Goal: Task Accomplishment & Management: Use online tool/utility

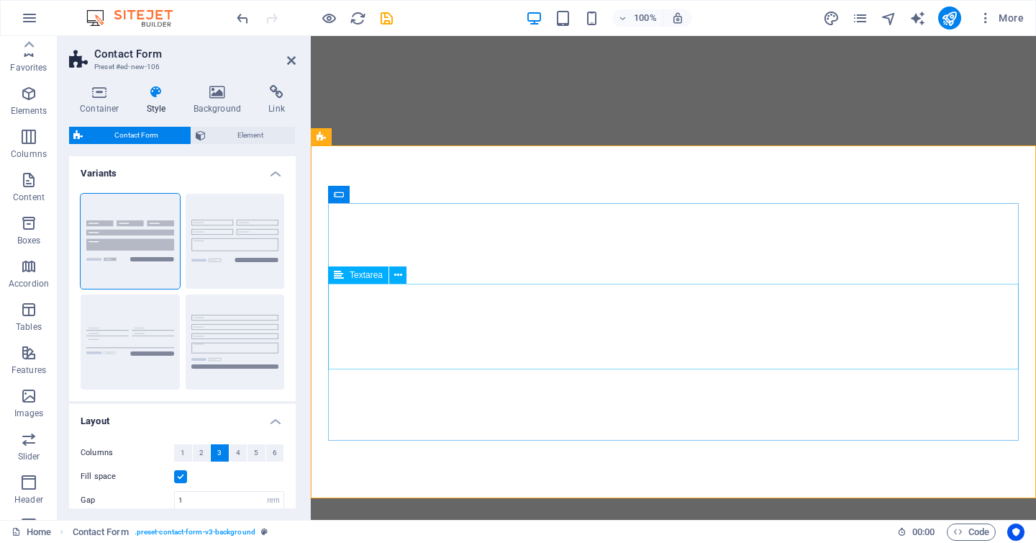
select select "rem"
select select "px"
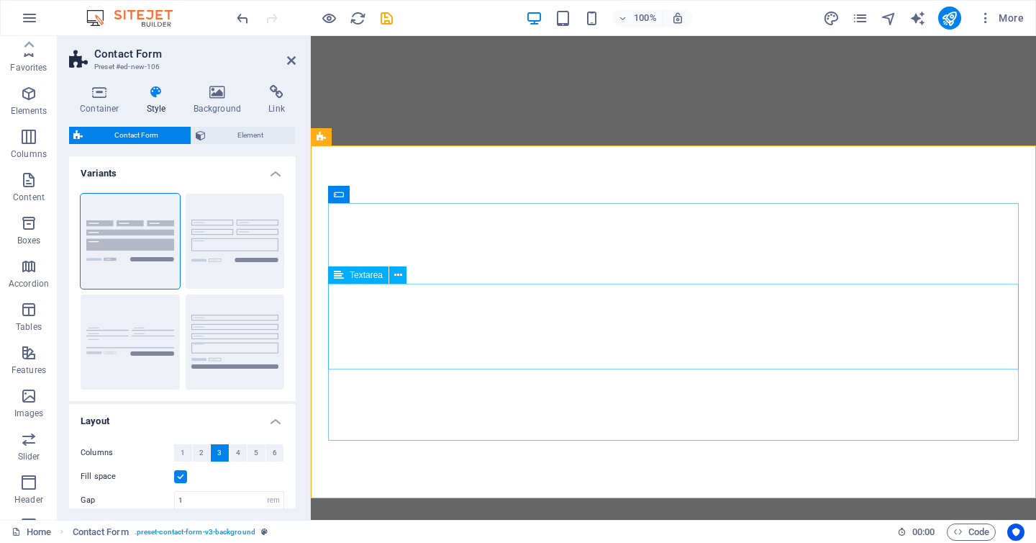
select select "px"
select select "rem"
select select "preset-contact-form-v3-background"
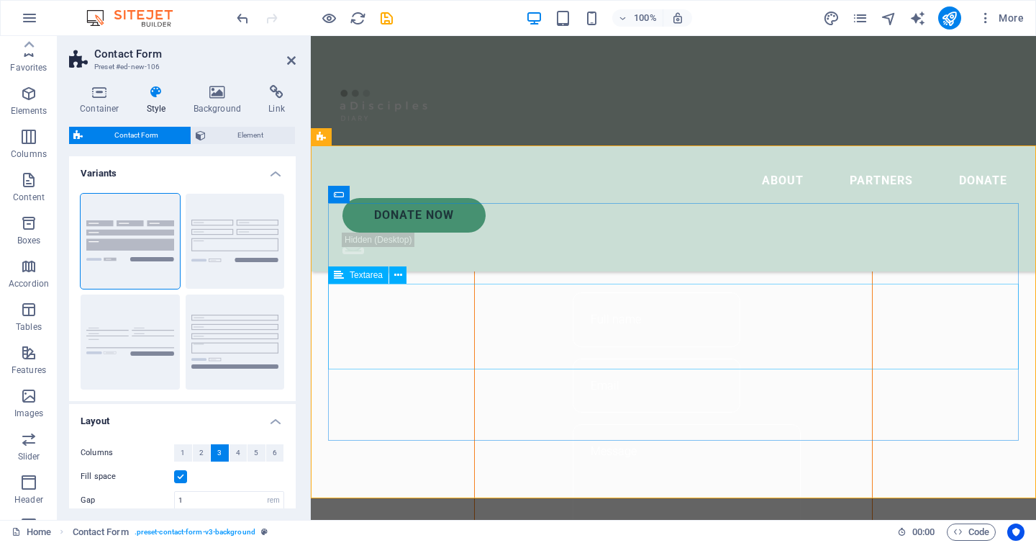
scroll to position [325, 0]
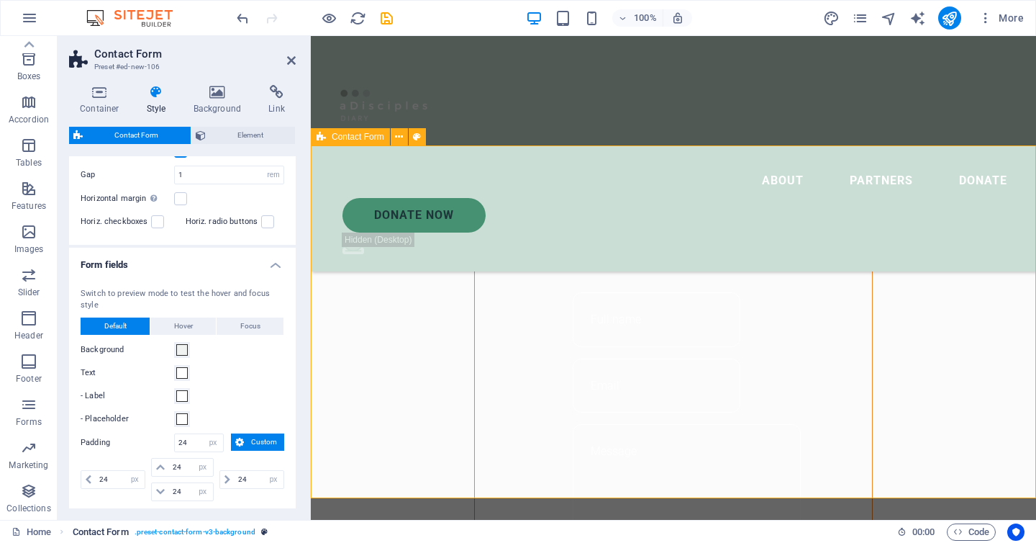
click at [206, 531] on span ". preset-contact-form-v3-background" at bounding box center [195, 531] width 121 height 17
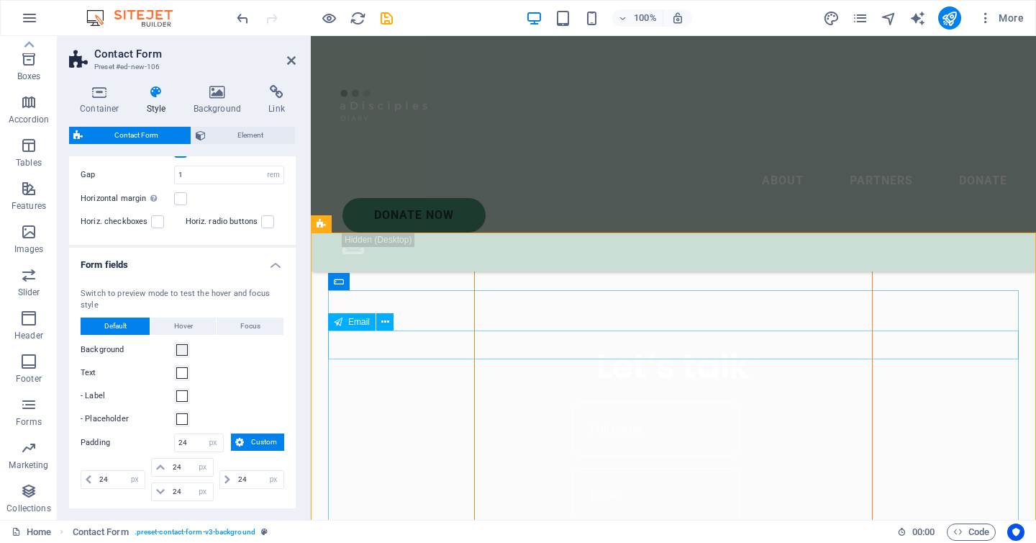
scroll to position [999, 0]
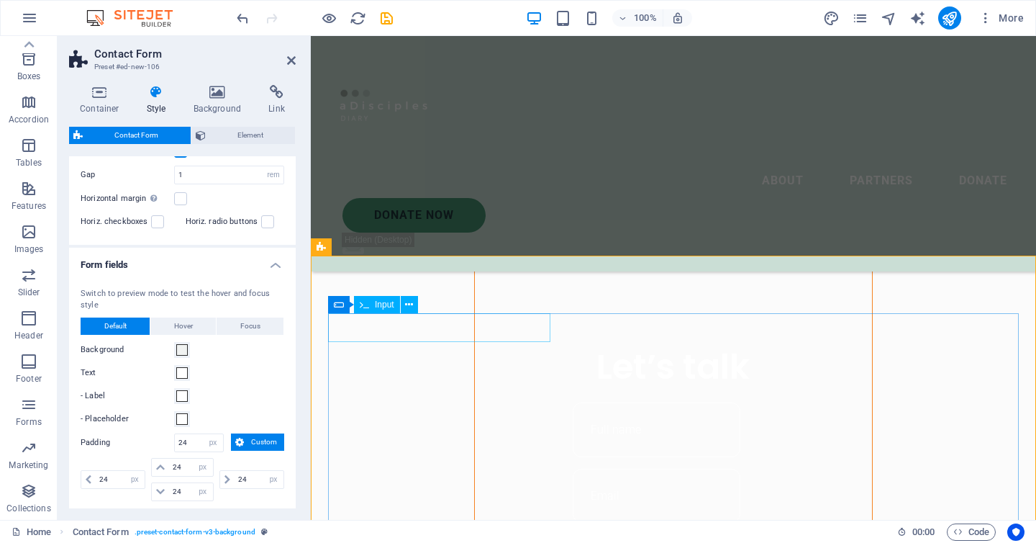
click at [384, 302] on span "Input" at bounding box center [384, 304] width 19 height 9
click at [355, 304] on div "Input" at bounding box center [377, 304] width 46 height 17
click at [408, 303] on icon at bounding box center [409, 304] width 8 height 15
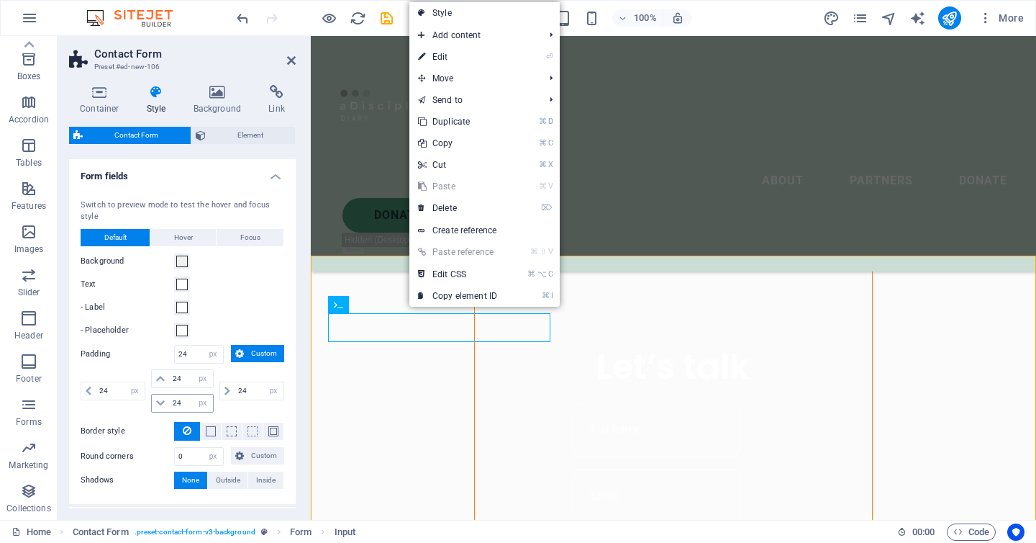
scroll to position [413, 0]
click at [181, 258] on span at bounding box center [182, 262] width 12 height 12
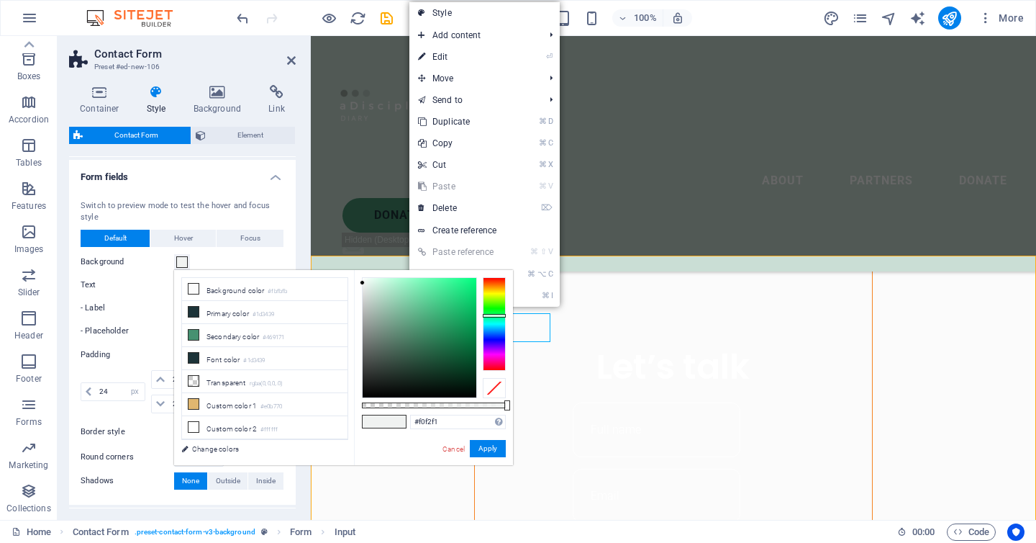
click at [181, 258] on span at bounding box center [182, 262] width 12 height 12
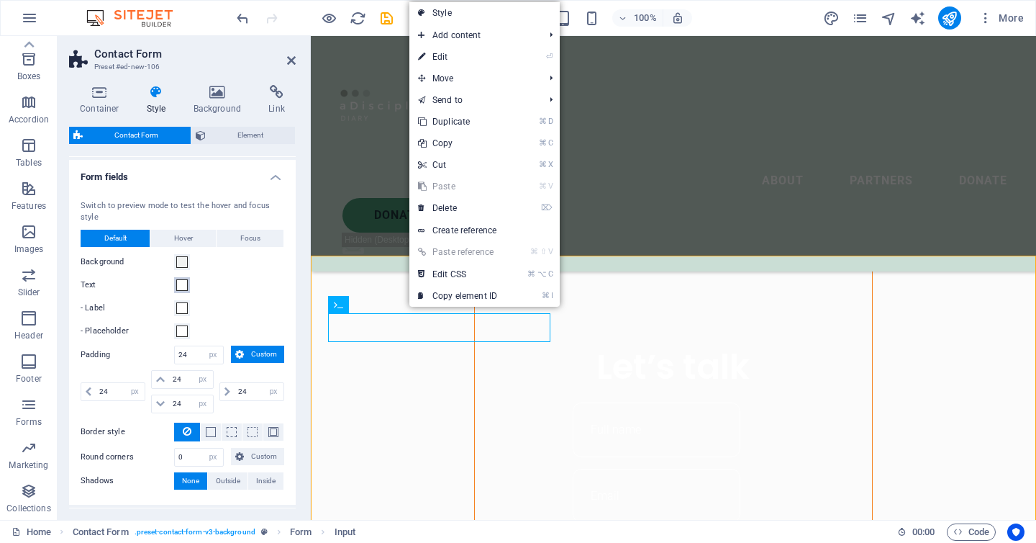
click at [182, 281] on span at bounding box center [182, 285] width 12 height 12
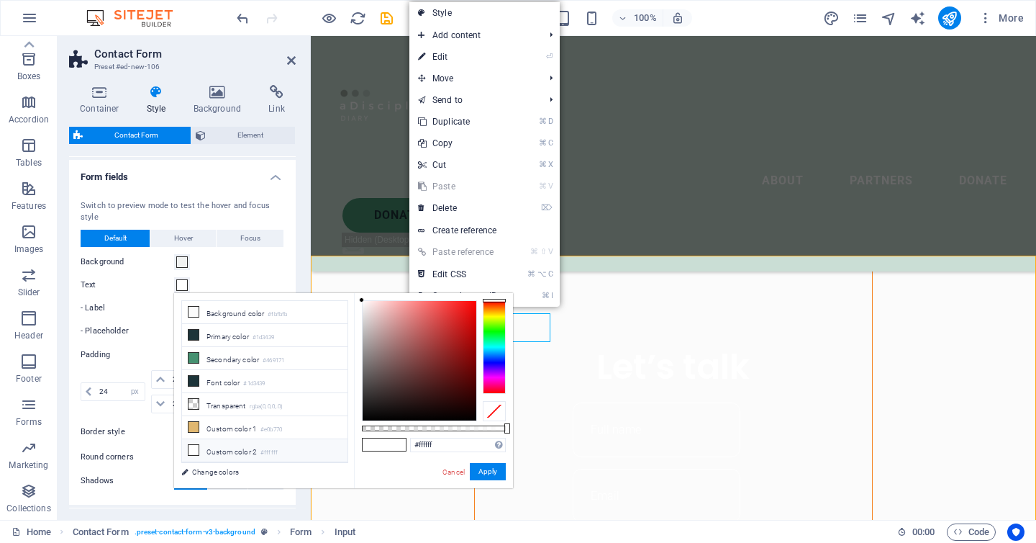
click at [182, 282] on span at bounding box center [182, 285] width 12 height 12
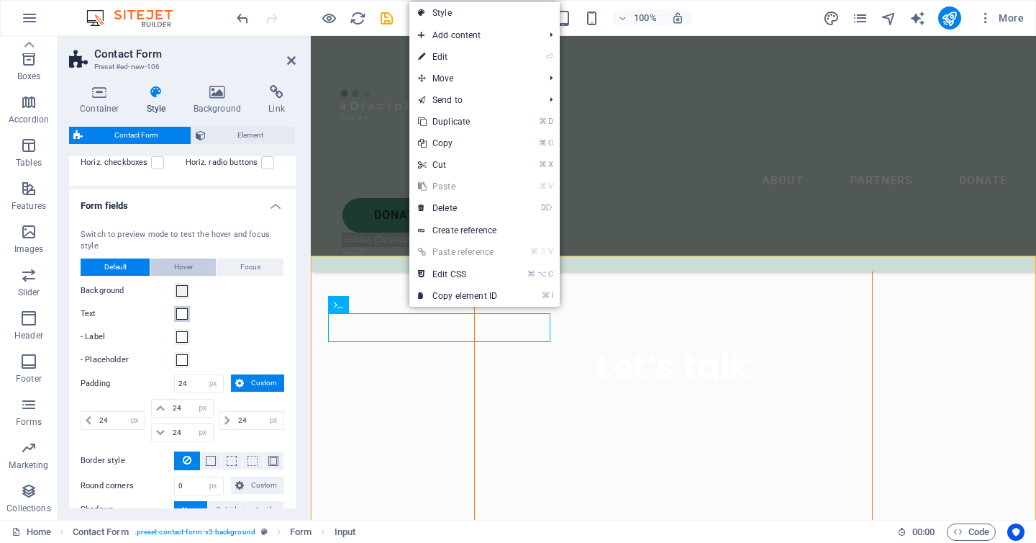
scroll to position [358, 0]
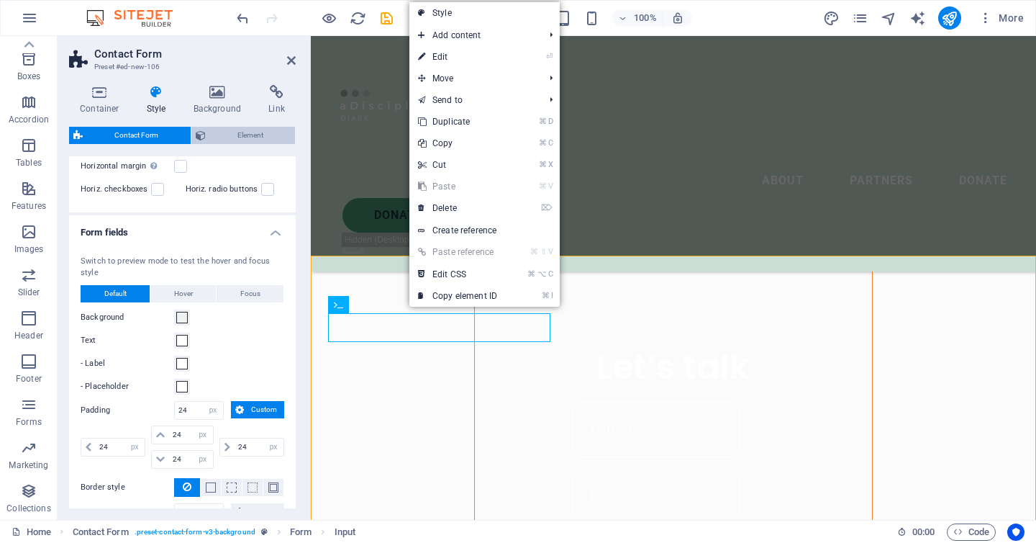
click at [253, 140] on span "Element" at bounding box center [250, 135] width 81 height 17
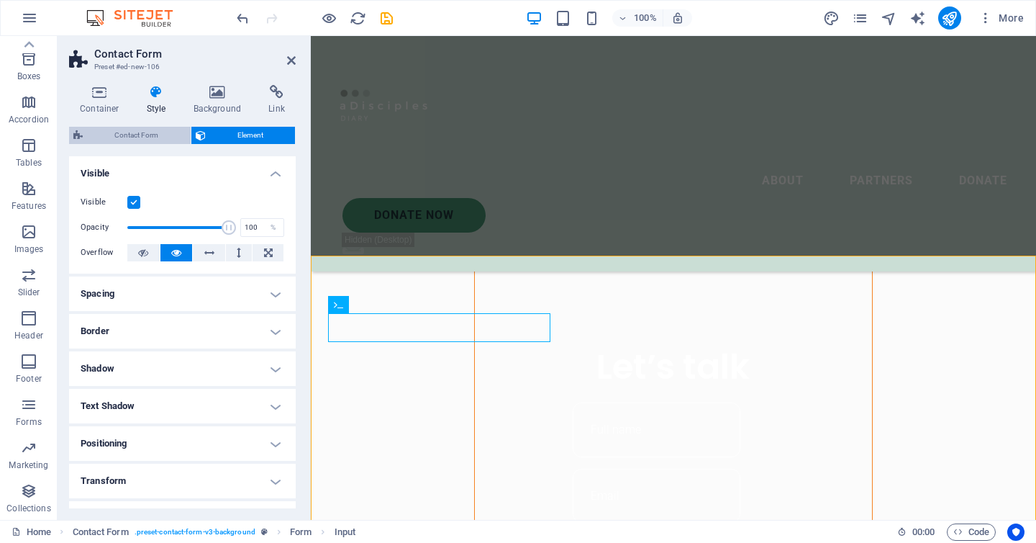
click at [166, 132] on span "Contact Form" at bounding box center [136, 135] width 99 height 17
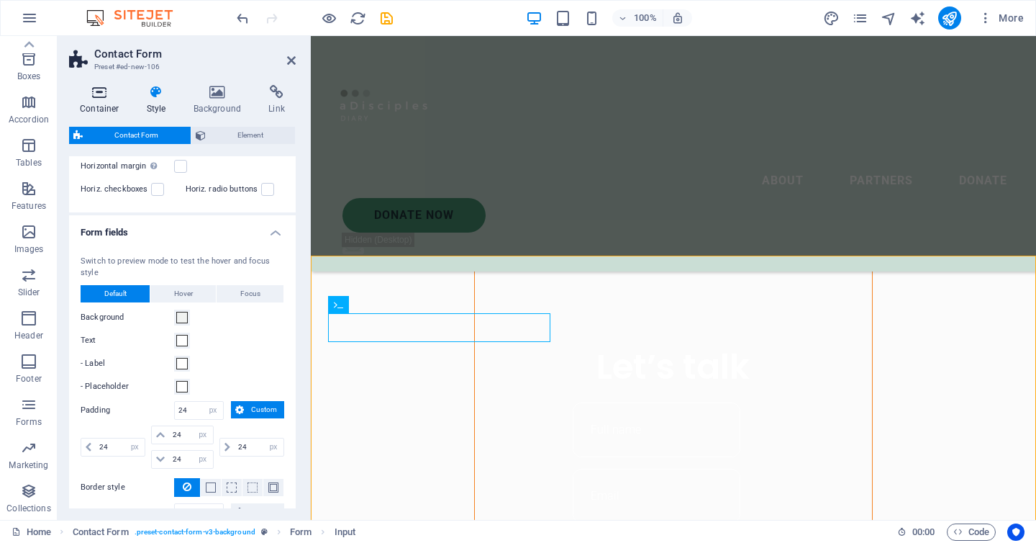
click at [91, 103] on h4 "Container" at bounding box center [102, 100] width 67 height 30
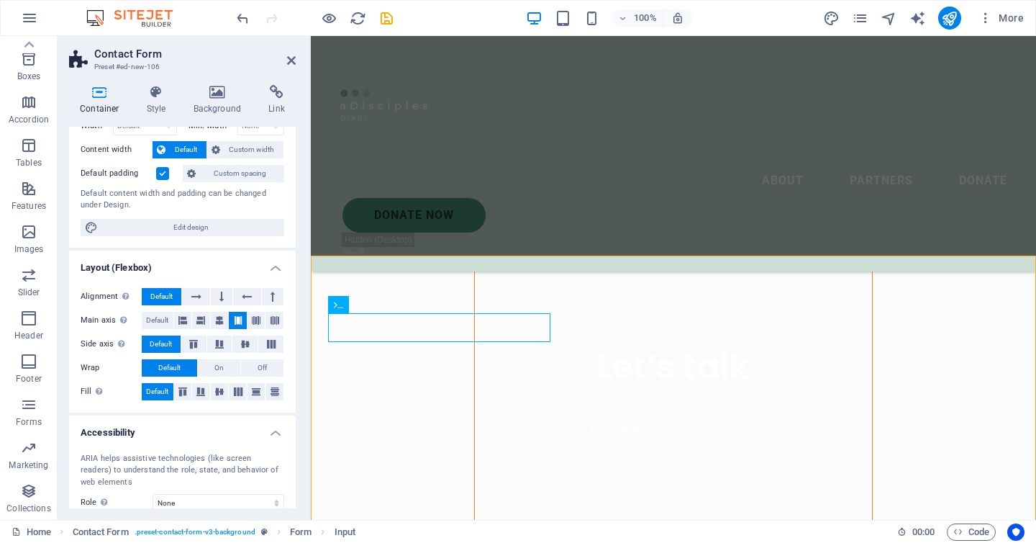
scroll to position [71, 0]
drag, startPoint x: 293, startPoint y: 56, endPoint x: 235, endPoint y: 21, distance: 67.5
click at [293, 56] on icon at bounding box center [291, 61] width 9 height 12
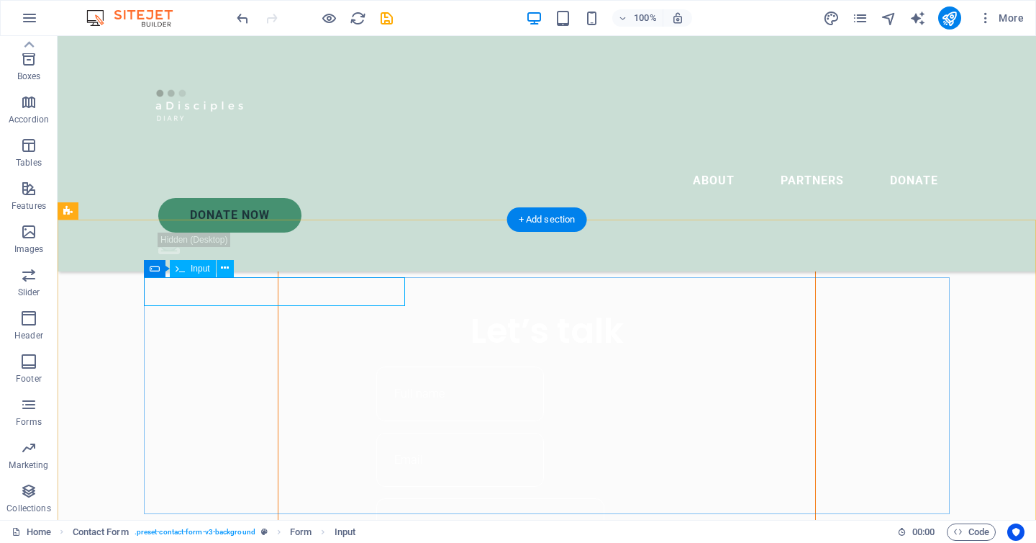
click at [205, 265] on span "Input" at bounding box center [200, 268] width 19 height 9
click at [152, 265] on icon at bounding box center [155, 268] width 10 height 17
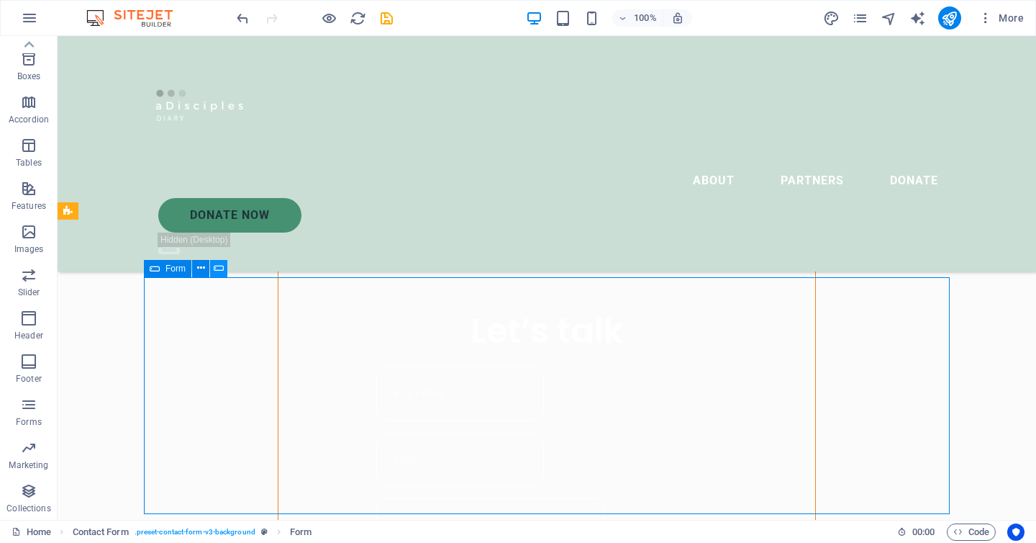
click at [222, 266] on icon at bounding box center [219, 267] width 10 height 15
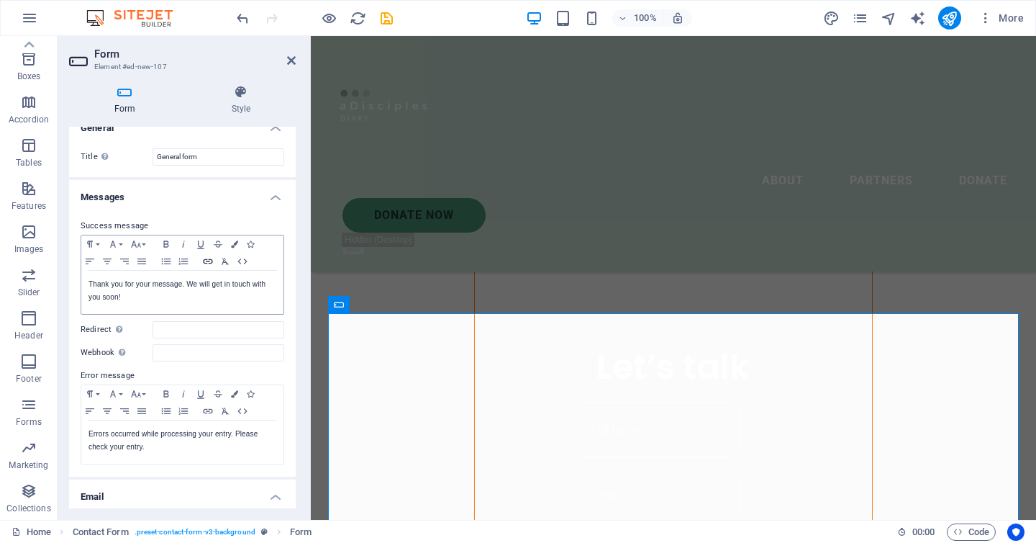
scroll to position [0, 0]
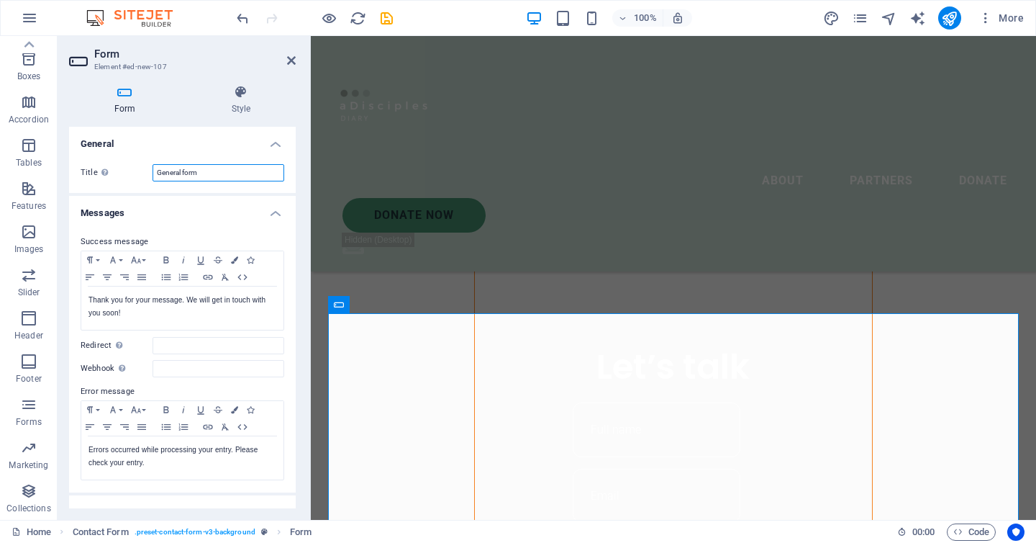
click at [208, 168] on input "General form" at bounding box center [219, 172] width 132 height 17
click at [246, 102] on h4 "Style" at bounding box center [240, 100] width 109 height 30
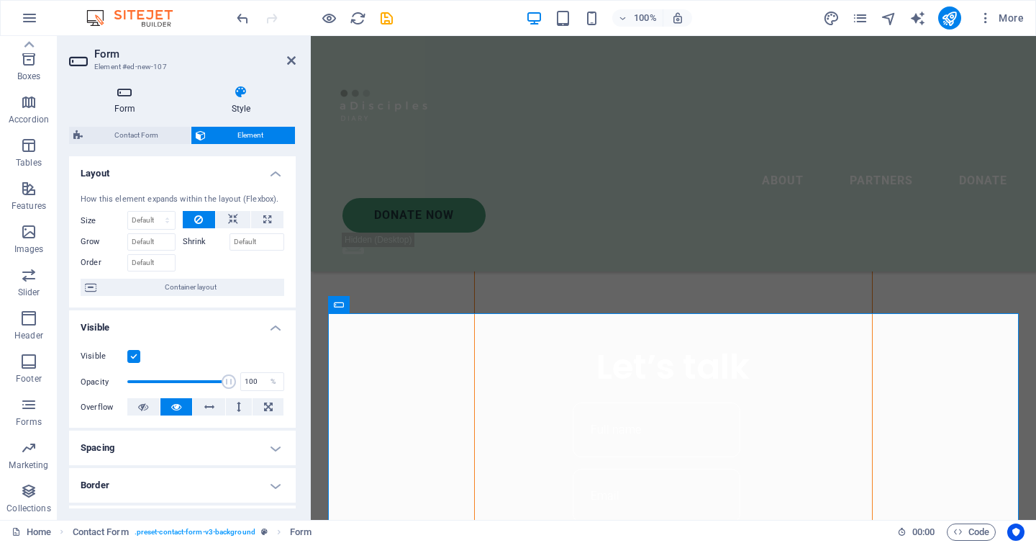
click at [137, 86] on icon at bounding box center [125, 92] width 112 height 14
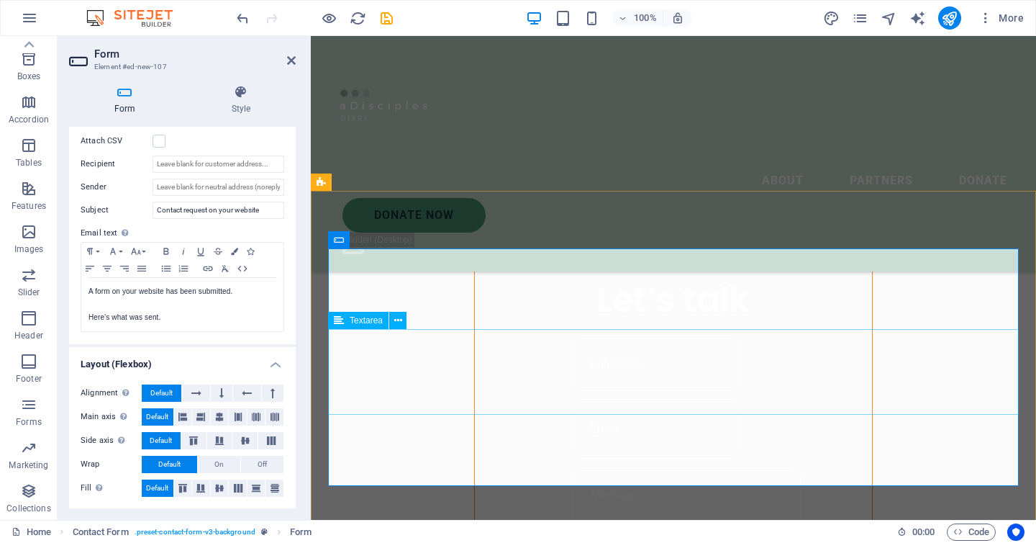
scroll to position [1073, 0]
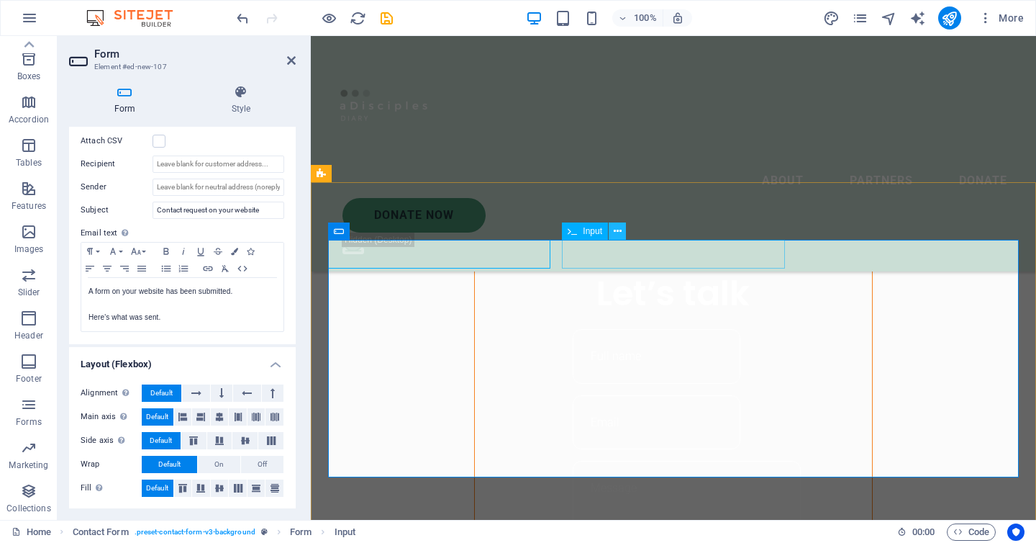
click at [617, 226] on icon at bounding box center [618, 231] width 8 height 15
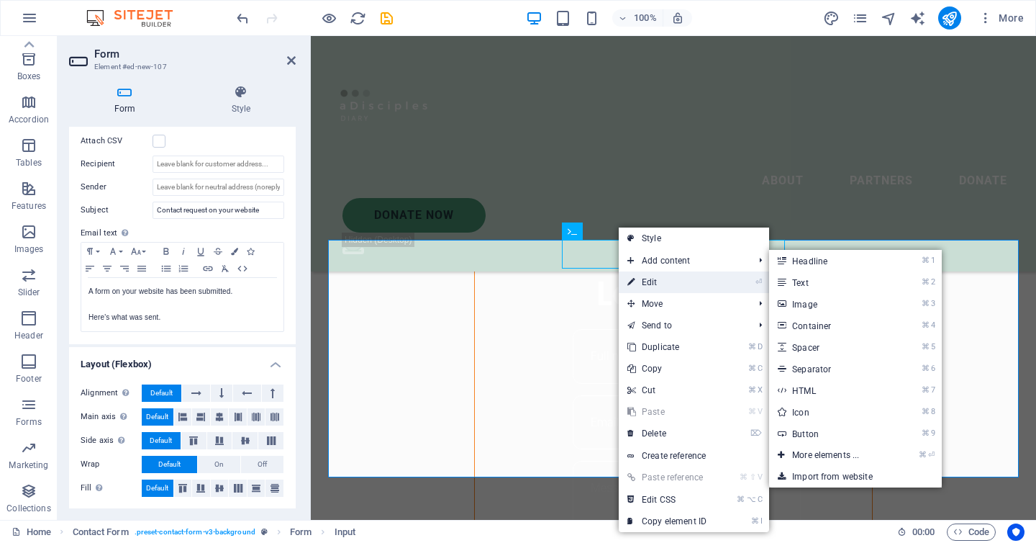
click at [674, 278] on link "⏎ Edit" at bounding box center [667, 282] width 96 height 22
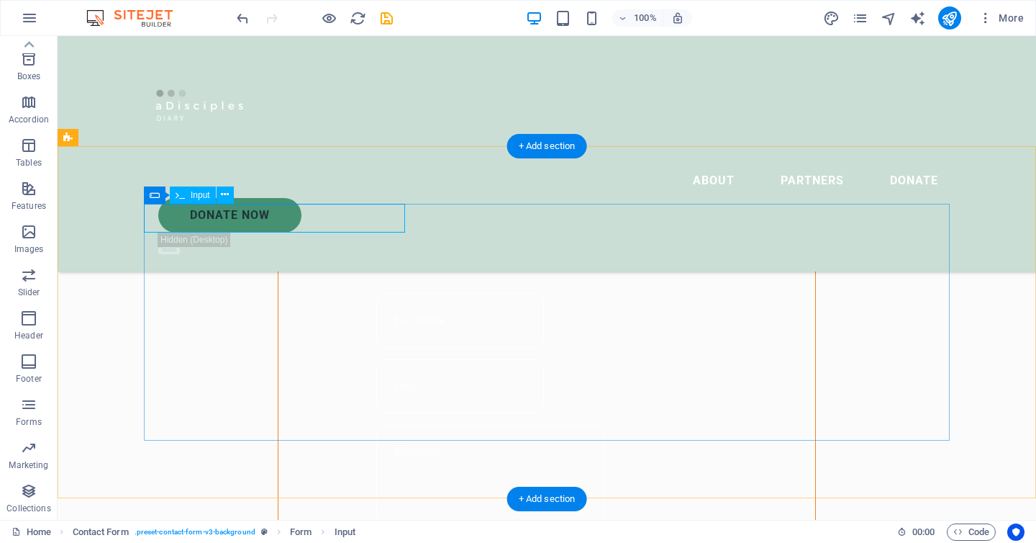
click at [227, 199] on icon at bounding box center [225, 194] width 8 height 15
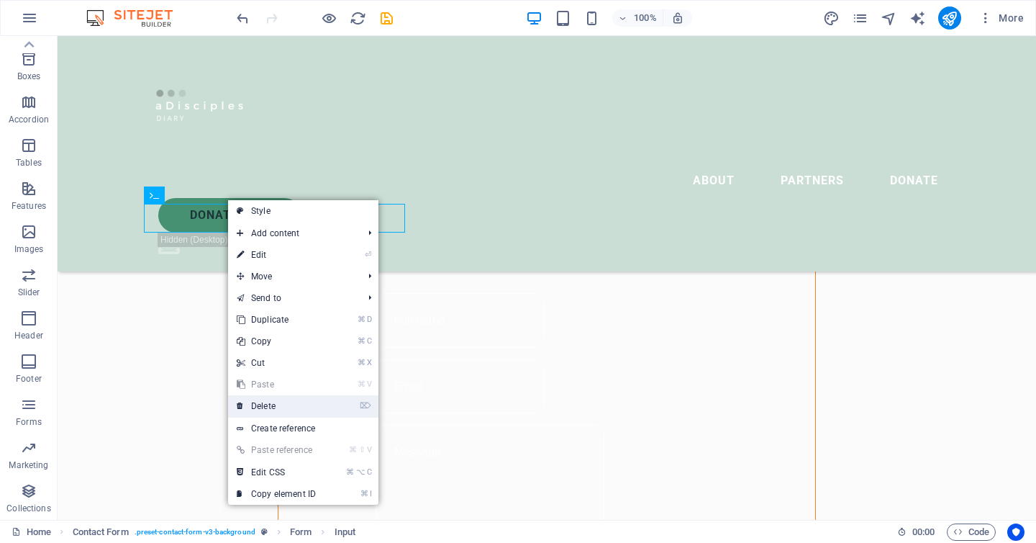
click at [295, 412] on link "⌦ Delete" at bounding box center [276, 406] width 96 height 22
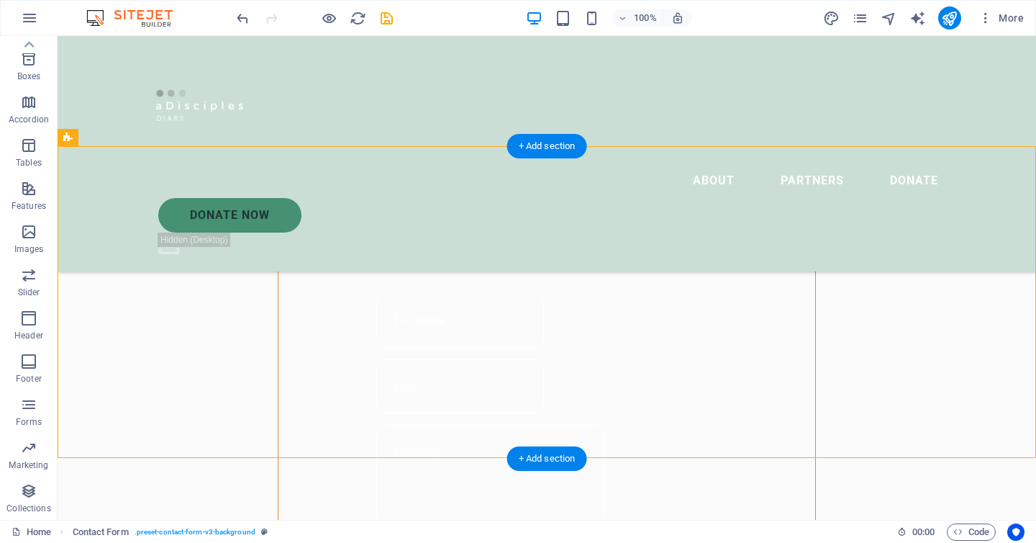
drag, startPoint x: 727, startPoint y: 222, endPoint x: 414, endPoint y: 222, distance: 312.3
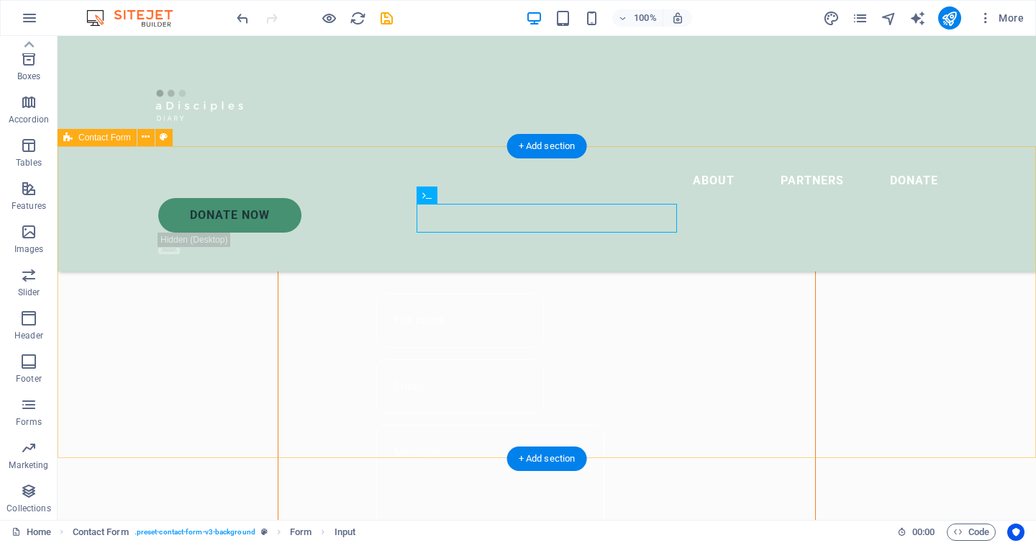
drag, startPoint x: 531, startPoint y: 230, endPoint x: 640, endPoint y: 200, distance: 113.5
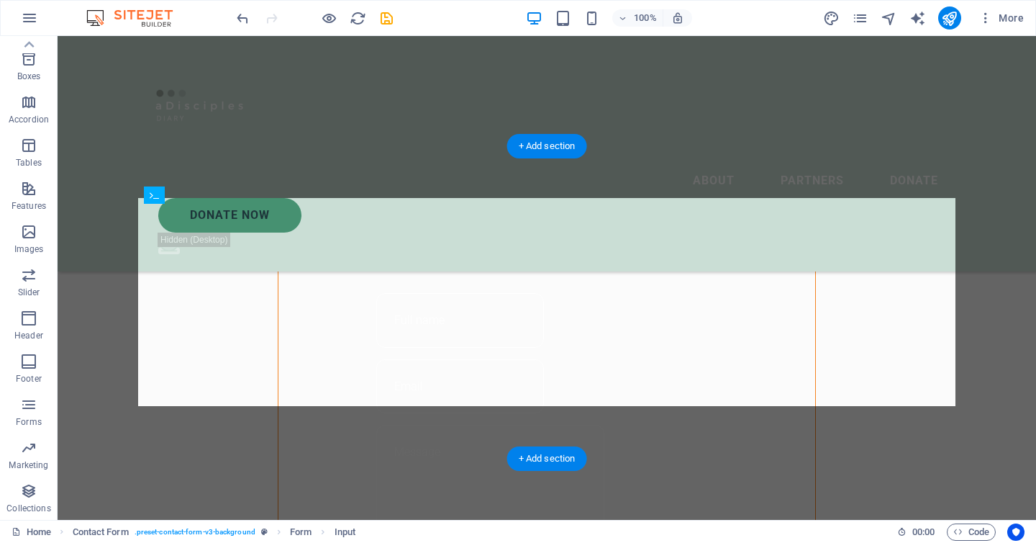
drag, startPoint x: 485, startPoint y: 235, endPoint x: 749, endPoint y: 222, distance: 264.4
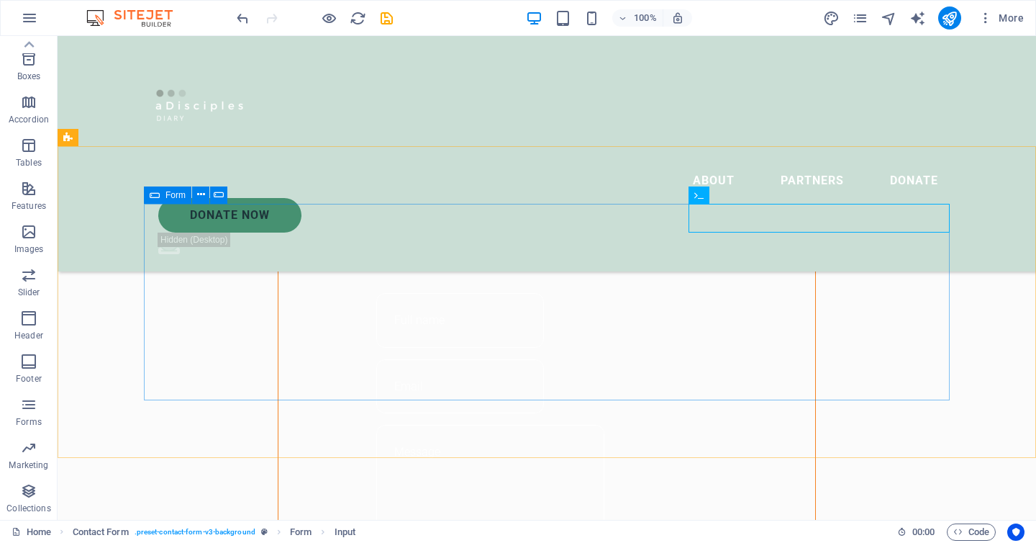
click at [150, 196] on icon at bounding box center [155, 194] width 10 height 17
click at [205, 191] on button at bounding box center [200, 194] width 17 height 17
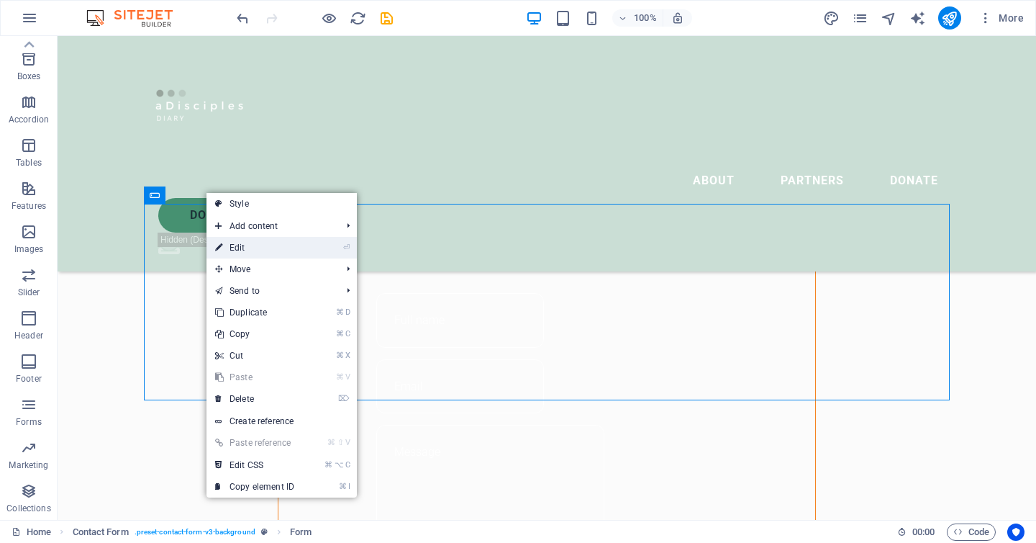
click at [273, 251] on link "⏎ Edit" at bounding box center [255, 248] width 96 height 22
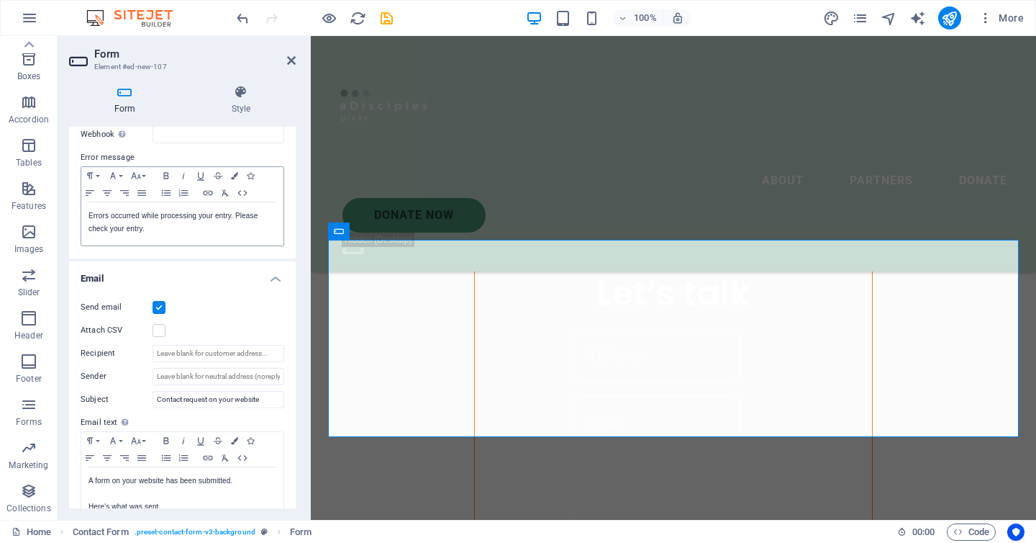
scroll to position [0, 0]
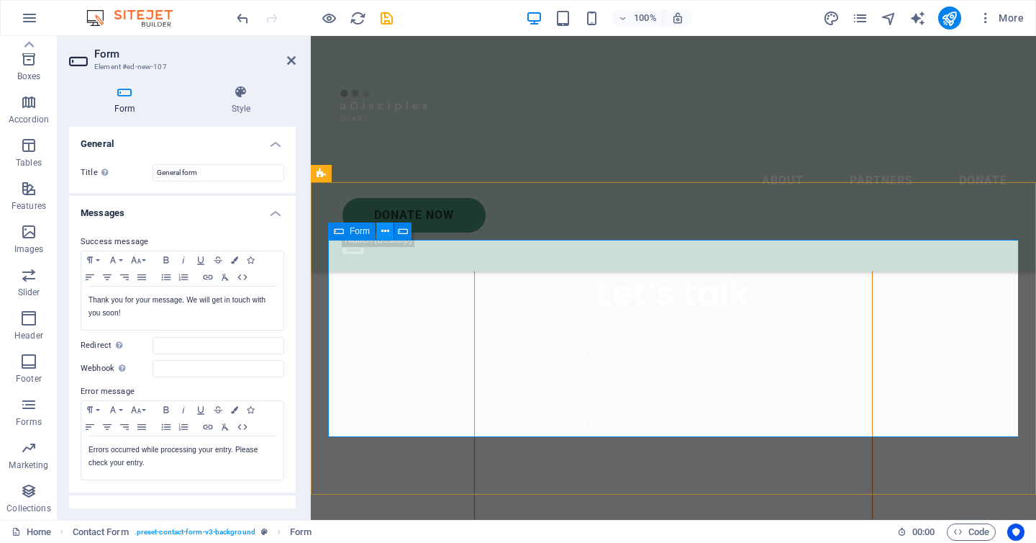
click at [386, 228] on icon at bounding box center [385, 231] width 8 height 15
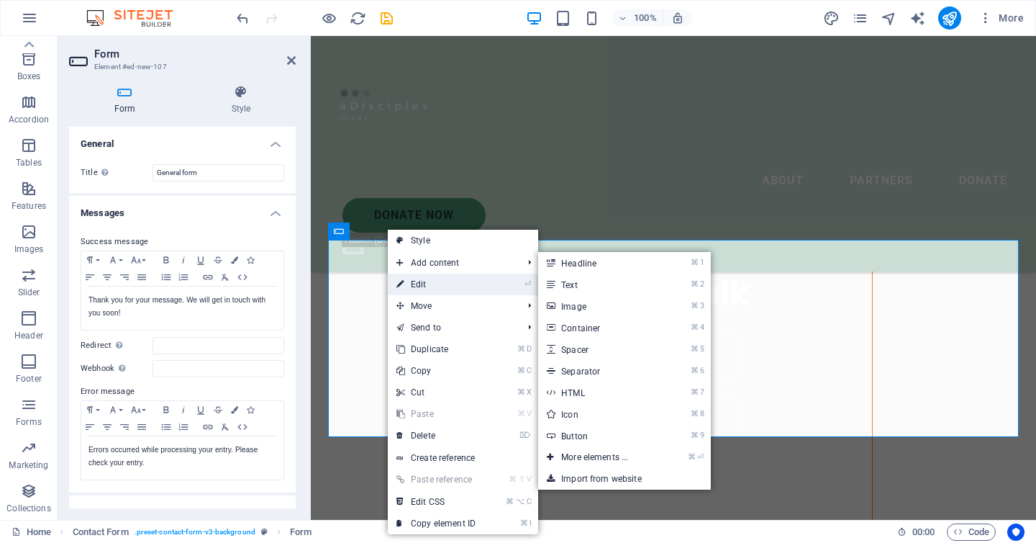
click at [443, 285] on link "⏎ Edit" at bounding box center [436, 284] width 96 height 22
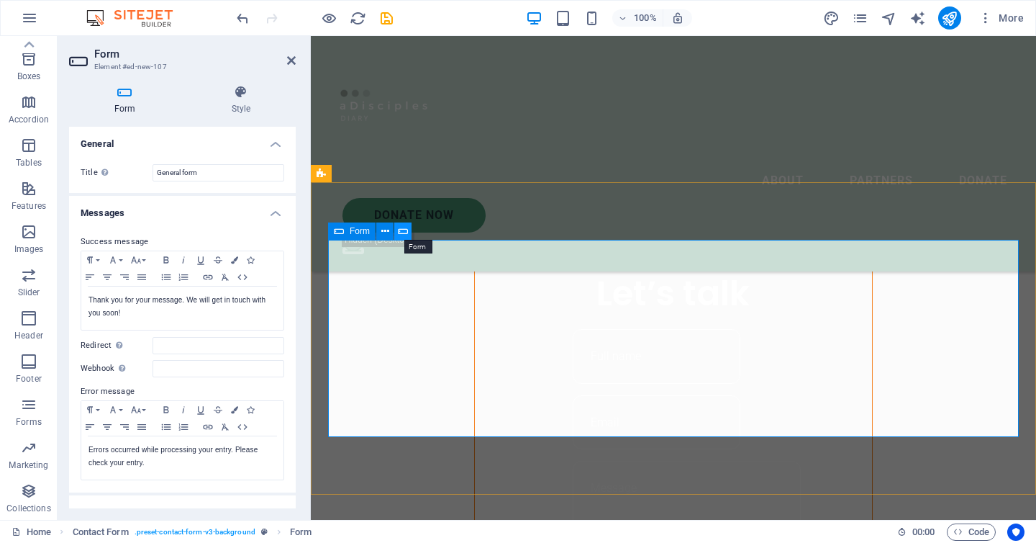
click at [404, 230] on icon at bounding box center [403, 231] width 10 height 15
click at [384, 230] on icon at bounding box center [385, 231] width 8 height 15
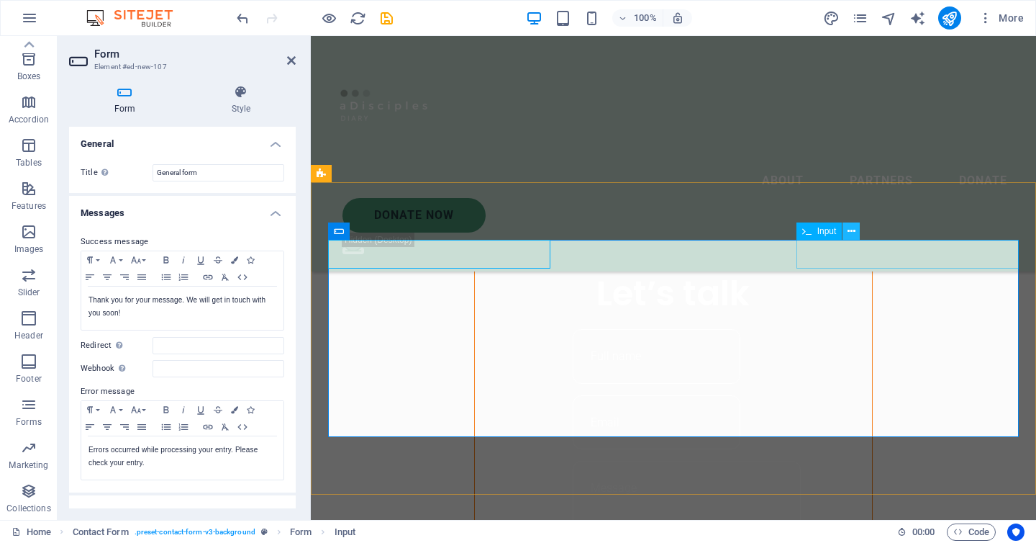
click at [853, 230] on icon at bounding box center [852, 231] width 8 height 15
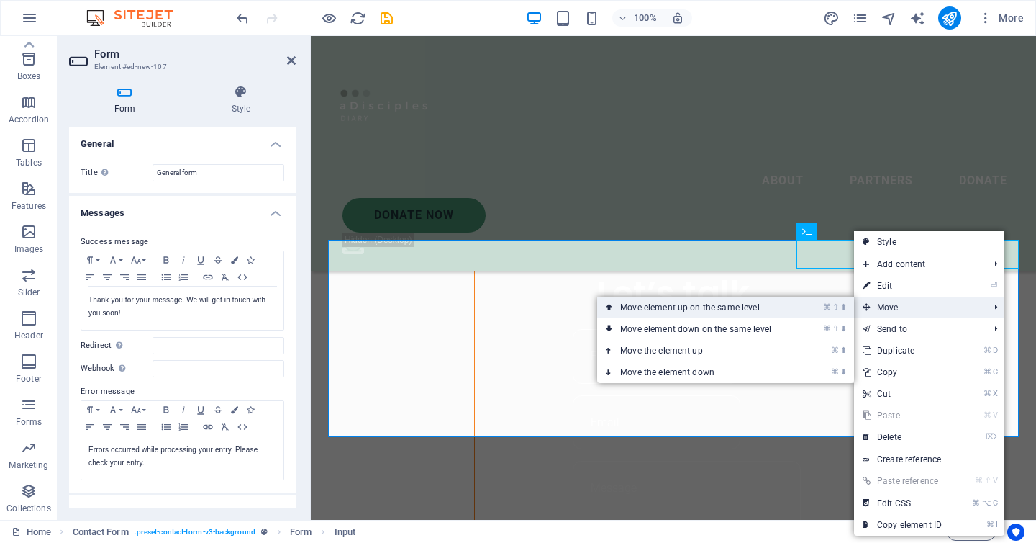
click at [766, 307] on link "⌘ ⇧ ⬆ Move element up on the same level" at bounding box center [698, 307] width 203 height 22
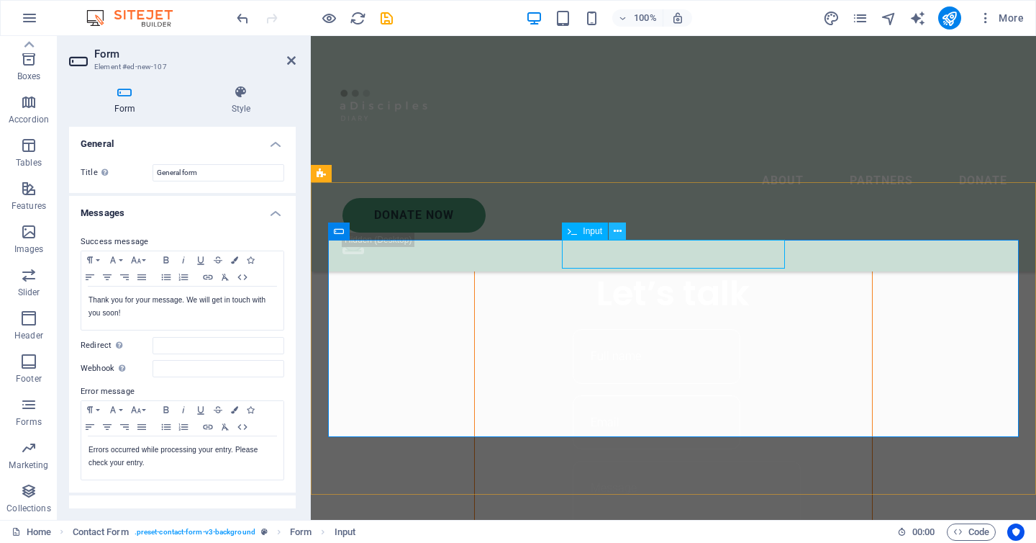
click at [616, 230] on icon at bounding box center [618, 231] width 8 height 15
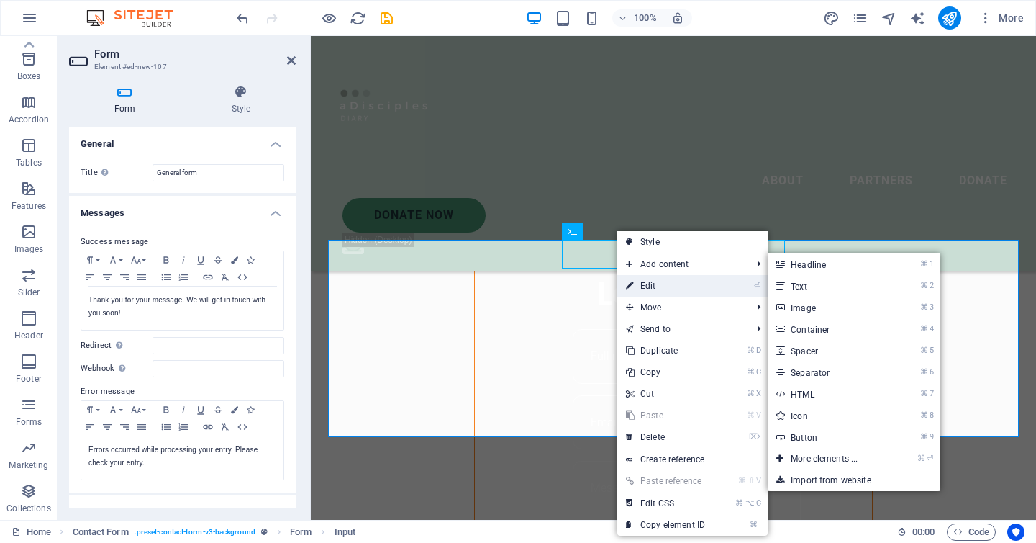
click at [659, 288] on link "⏎ Edit" at bounding box center [665, 286] width 96 height 22
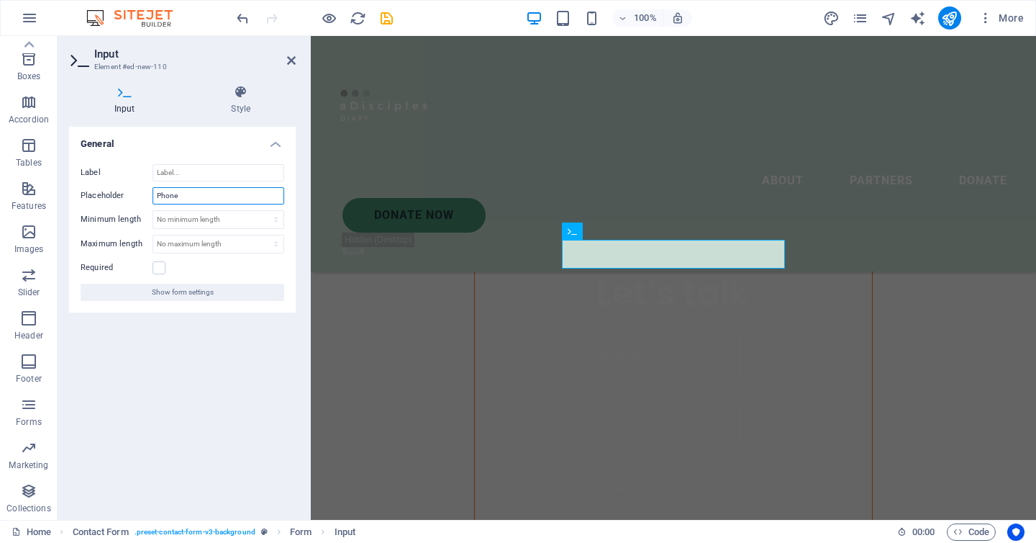
click at [203, 198] on input "Phone" at bounding box center [219, 195] width 132 height 17
type input "Phone Number"
click at [156, 271] on label at bounding box center [159, 267] width 13 height 13
click at [0, 0] on input "Required" at bounding box center [0, 0] width 0 height 0
click at [209, 166] on input "Label" at bounding box center [219, 172] width 132 height 17
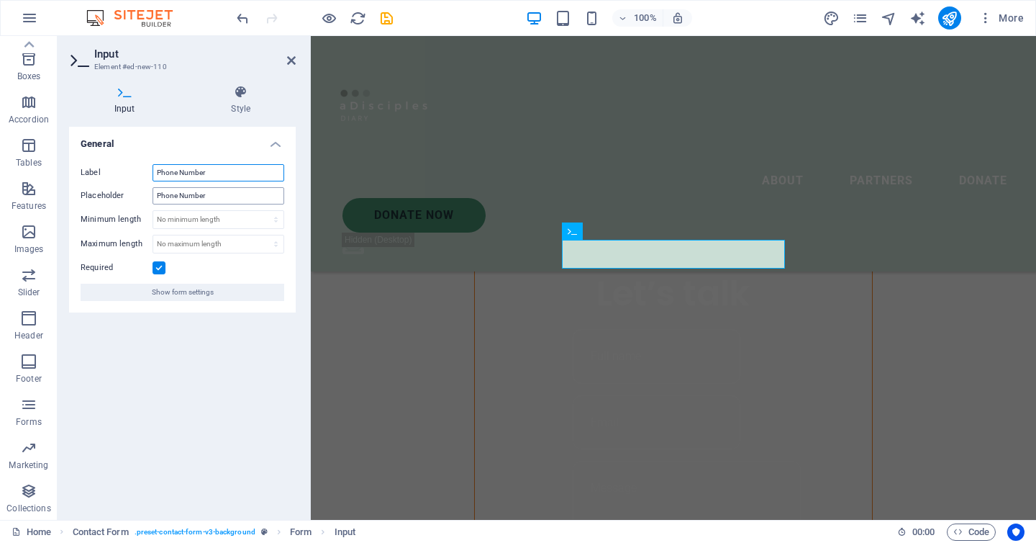
type input "Phone Number"
click at [218, 196] on input "Phone Number" at bounding box center [219, 195] width 132 height 17
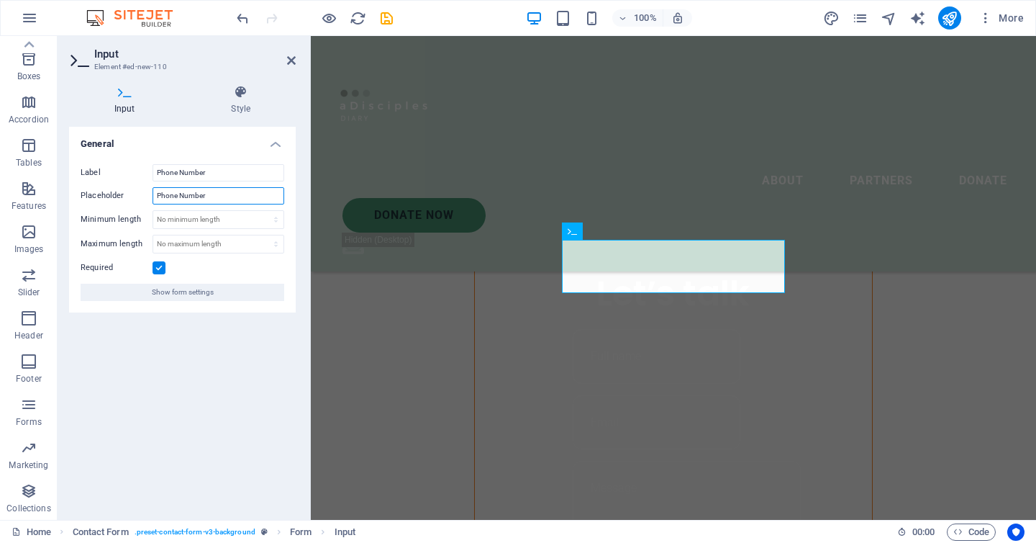
click at [218, 196] on input "Phone Number" at bounding box center [219, 195] width 132 height 17
type input "With Country Code"
click at [165, 400] on div "General Label Phone Number Placeholder With Country Code Minimum length No mini…" at bounding box center [182, 317] width 227 height 381
click at [253, 171] on input "Phone Number" at bounding box center [219, 172] width 132 height 17
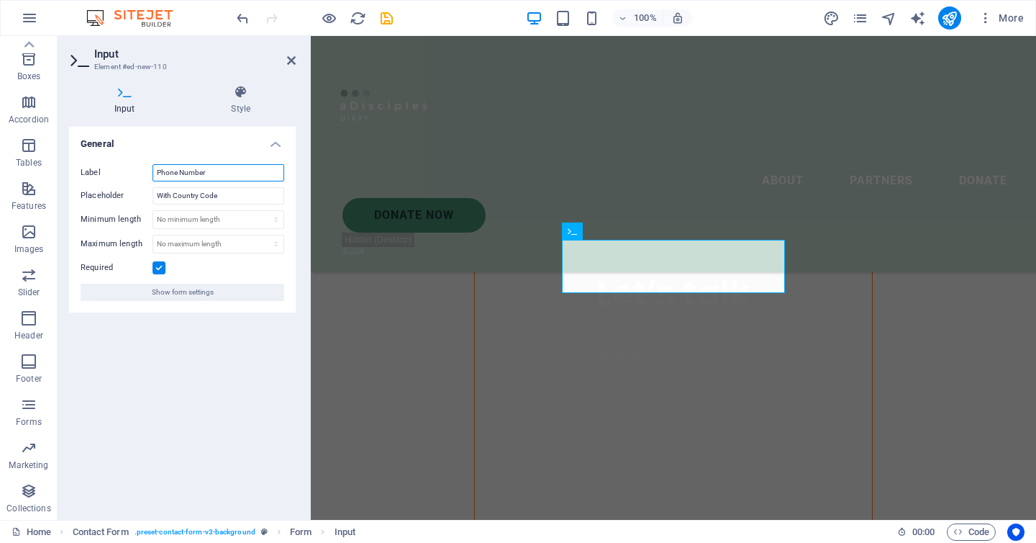
click at [253, 171] on input "Phone Number" at bounding box center [219, 172] width 132 height 17
click at [225, 384] on div "General Label Placeholder With Country Code Minimum length No minimum length ch…" at bounding box center [182, 317] width 227 height 381
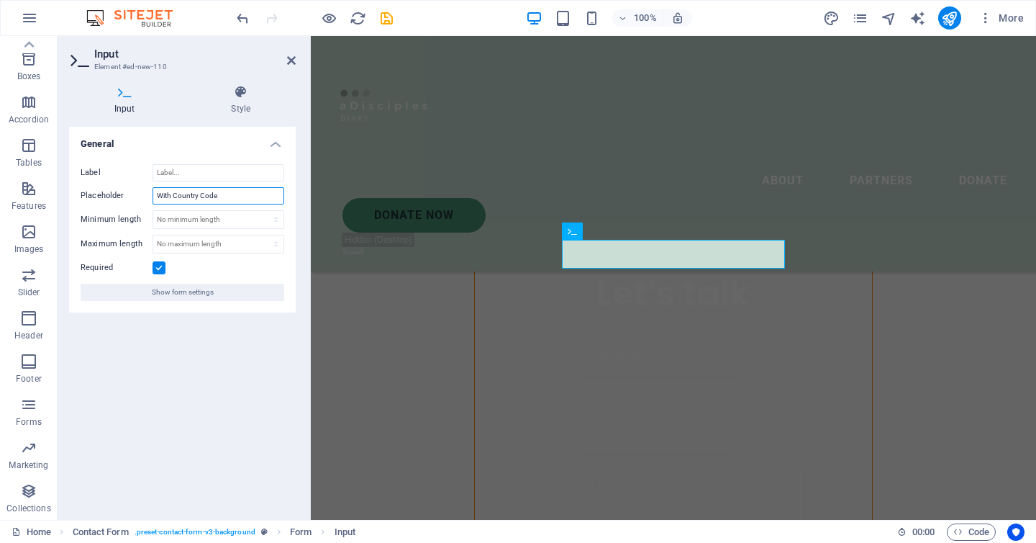
click at [226, 189] on input "With Country Code" at bounding box center [219, 195] width 132 height 17
type input "P"
type input "Phone number with country code"
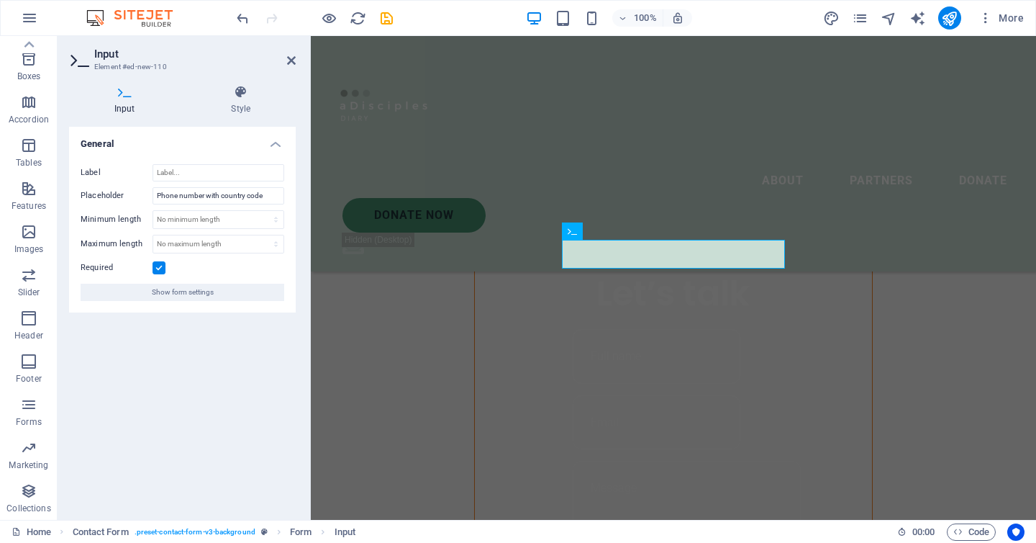
click at [194, 368] on div "General Label Placeholder Phone number with country code Minimum length No mini…" at bounding box center [182, 317] width 227 height 381
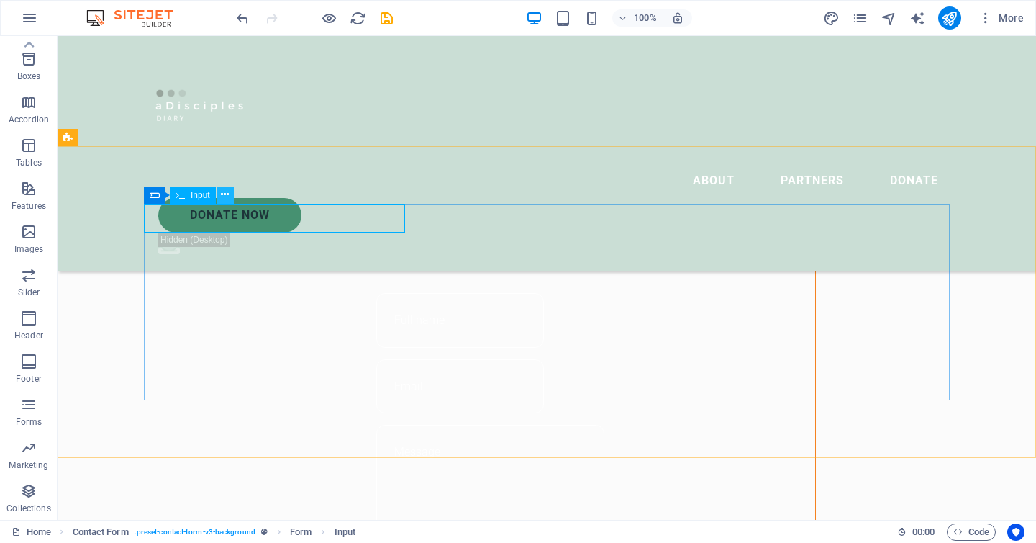
click at [222, 194] on icon at bounding box center [225, 194] width 8 height 15
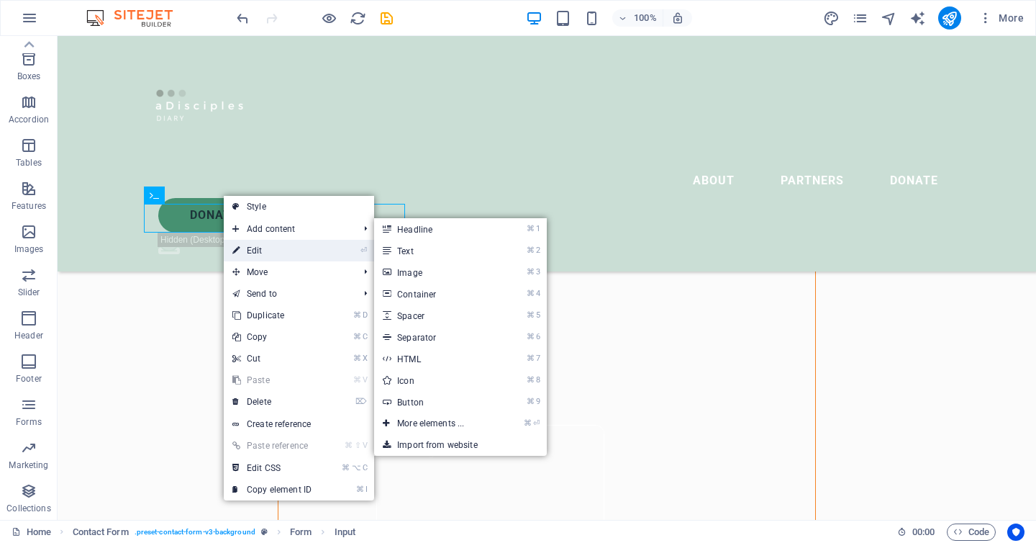
click at [263, 253] on link "⏎ Edit" at bounding box center [272, 251] width 96 height 22
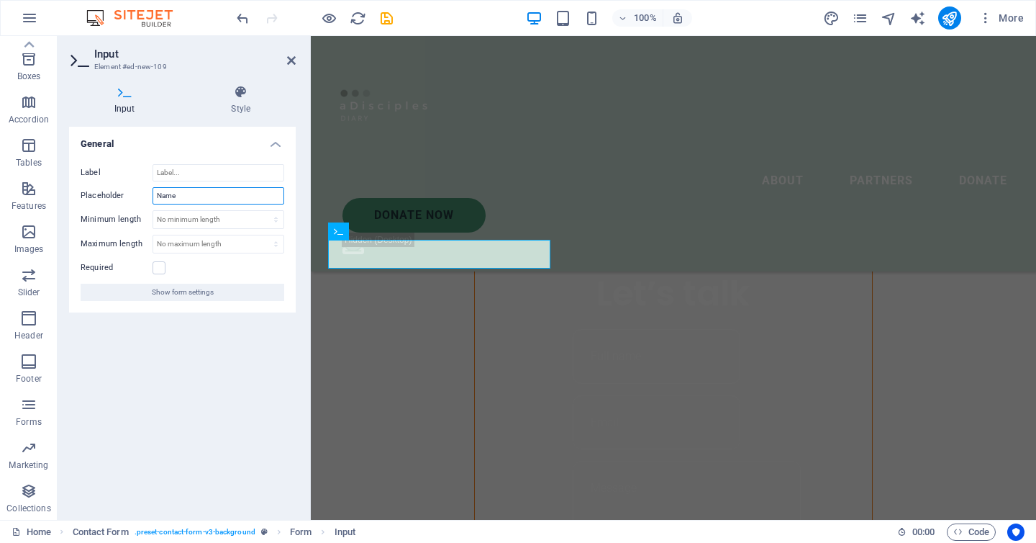
click at [220, 196] on input "Name" at bounding box center [219, 195] width 132 height 17
type input "Name and surname"
click at [177, 363] on div "General Label Placeholder Name and surname Minimum length No minimum length cha…" at bounding box center [182, 317] width 227 height 381
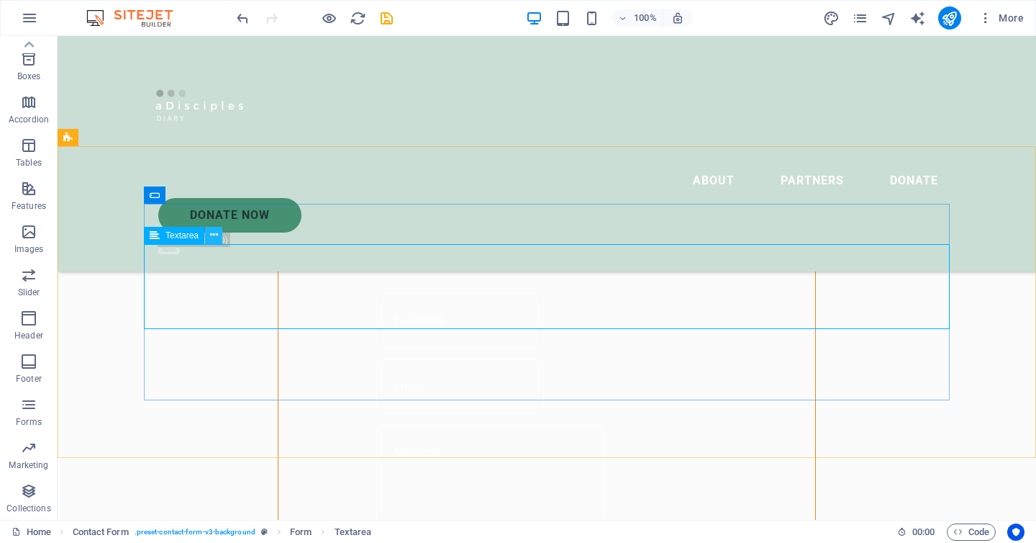
click at [213, 235] on icon at bounding box center [214, 234] width 8 height 15
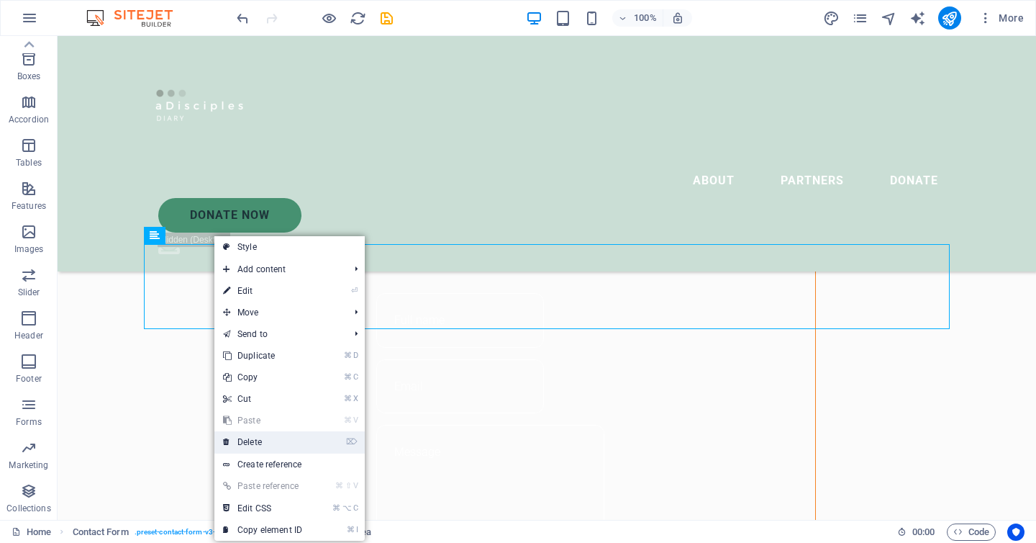
click at [253, 446] on link "⌦ Delete" at bounding box center [262, 442] width 96 height 22
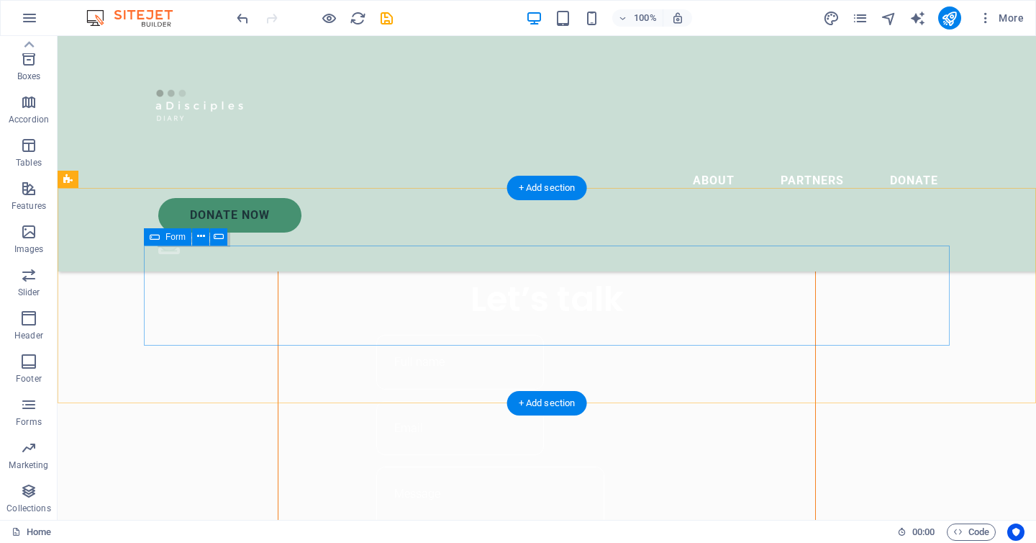
scroll to position [1034, 0]
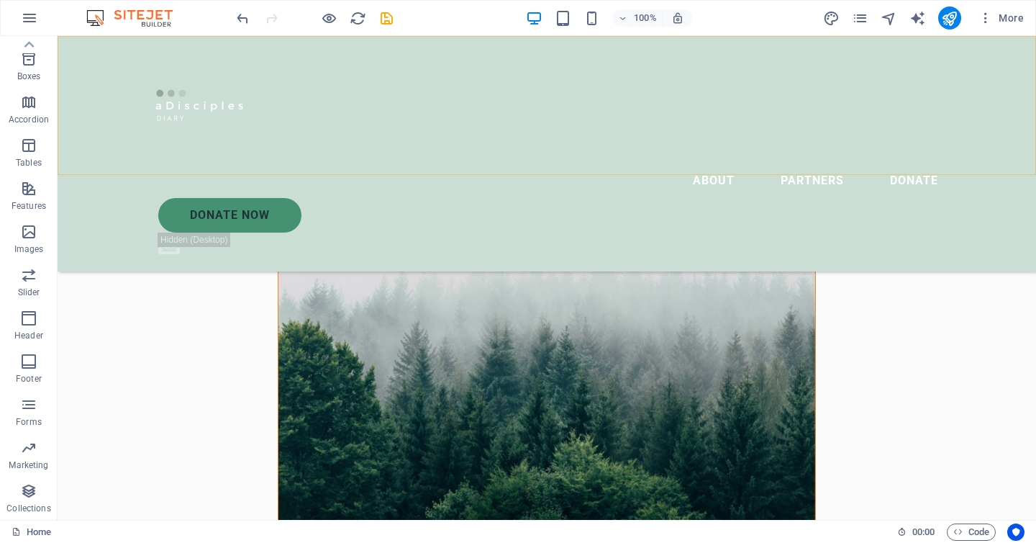
scroll to position [0, 0]
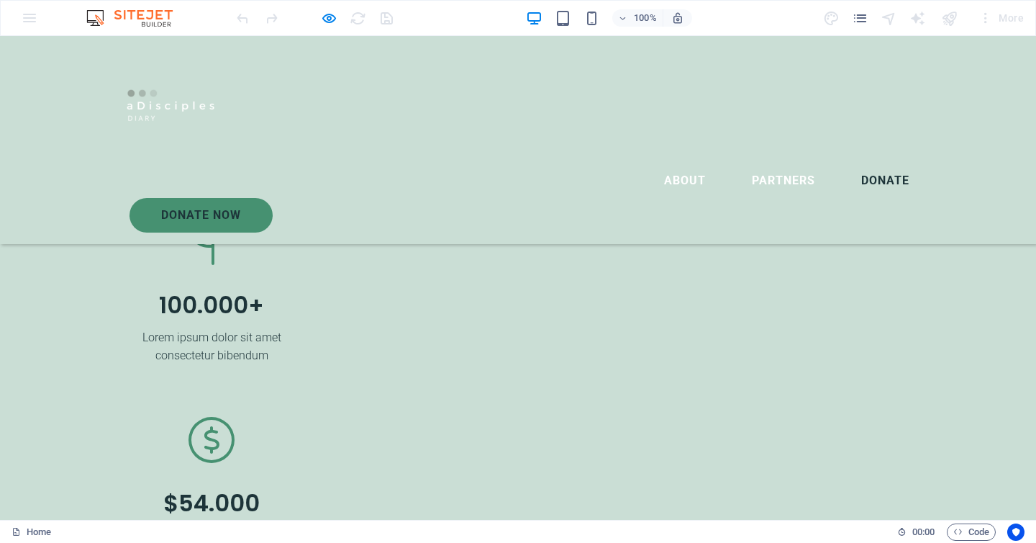
scroll to position [3812, 0]
